Goal: Navigation & Orientation: Find specific page/section

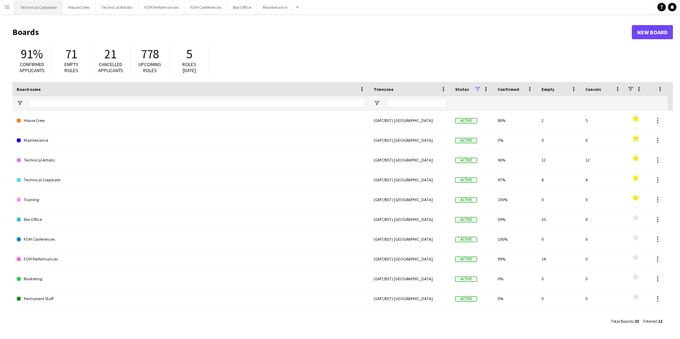
click at [34, 7] on button "Technical Corporate Close" at bounding box center [39, 7] width 48 height 14
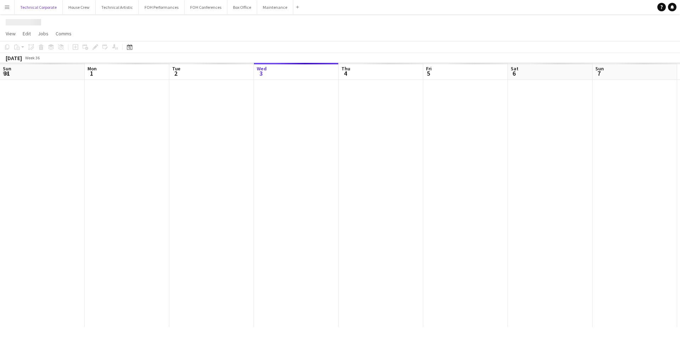
scroll to position [0, 169]
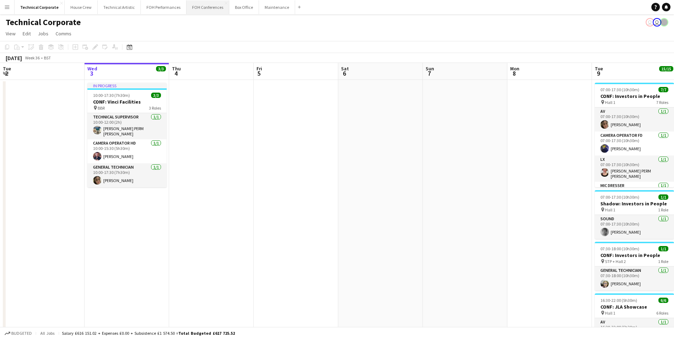
click at [198, 8] on button "FOH Conferences Close" at bounding box center [208, 7] width 43 height 14
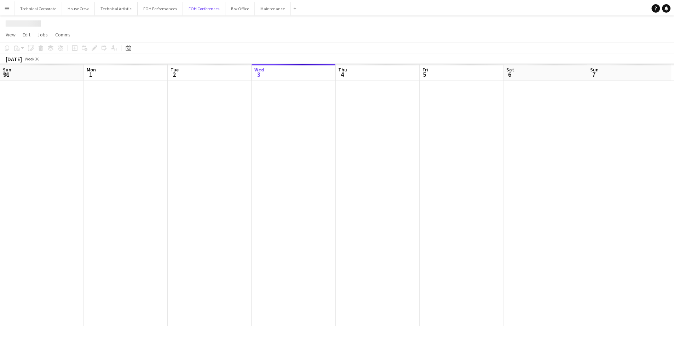
scroll to position [0, 169]
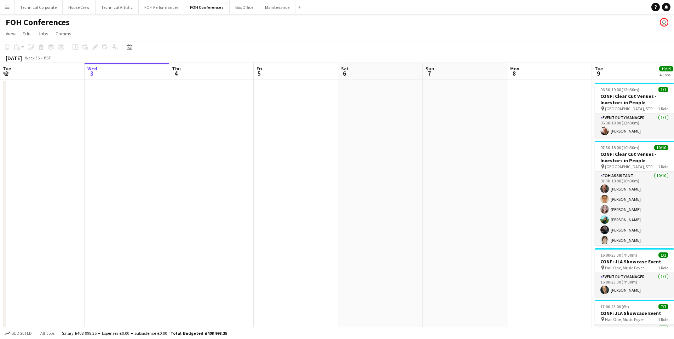
drag, startPoint x: 348, startPoint y: 195, endPoint x: 67, endPoint y: 186, distance: 280.5
click at [29, 192] on app-calendar-viewport "Sun 31 Mon 1 Tue 2 Wed 3 Thu 4 Fri 5 Sat 6 Sun 7 Mon 8 Tue 9 19/19 4 Jobs Wed 1…" at bounding box center [337, 245] width 674 height 364
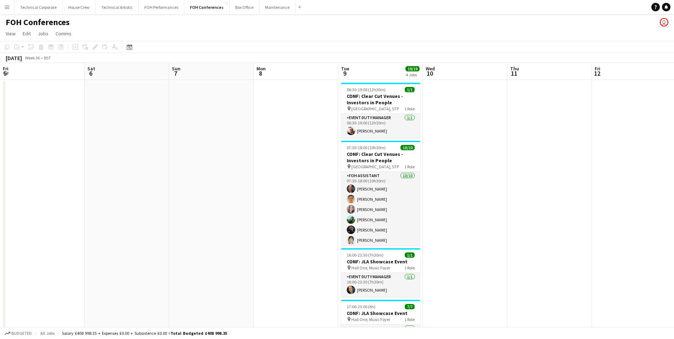
drag, startPoint x: 407, startPoint y: 181, endPoint x: 258, endPoint y: 182, distance: 148.7
click at [258, 182] on app-calendar-viewport "Wed 3 Thu 4 Fri 5 Sat 6 Sun 7 Mon 8 Tue 9 19/19 4 Jobs Wed 10 Thu 11 Fri 12 Sat…" at bounding box center [337, 245] width 674 height 364
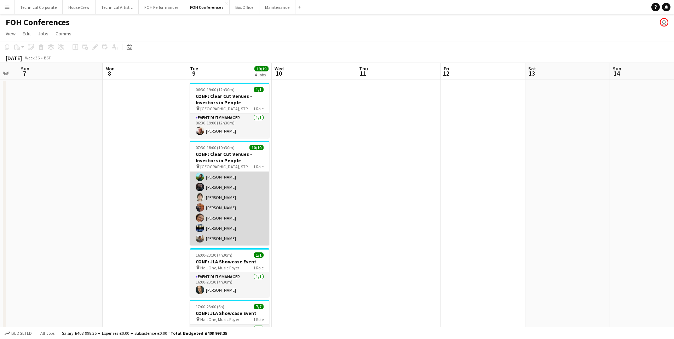
scroll to position [0, 0]
